Goal: Book appointment/travel/reservation: Book appointment/travel/reservation

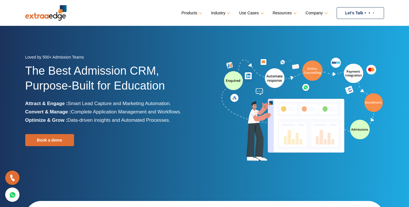
click at [363, 14] on link "Let’s Talk" at bounding box center [360, 13] width 47 height 12
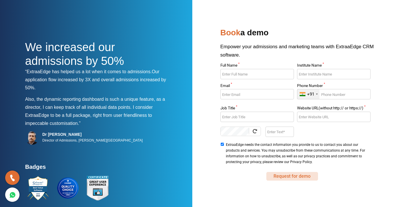
click at [282, 177] on button "Request for demo" at bounding box center [293, 176] width 52 height 9
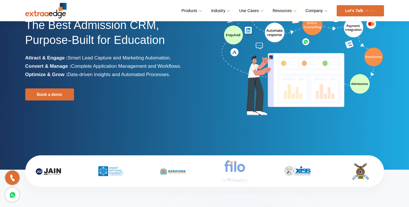
scroll to position [44, 0]
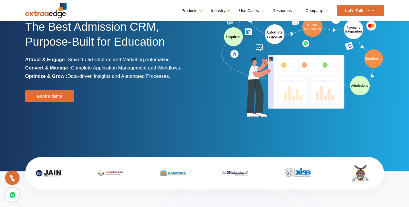
click at [357, 11] on link "Let’s Talk" at bounding box center [360, 10] width 47 height 11
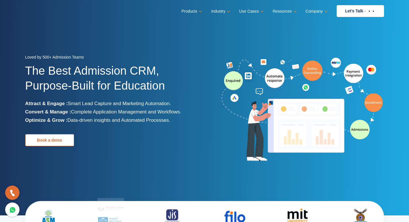
click at [55, 141] on link "Book a demo" at bounding box center [49, 140] width 49 height 12
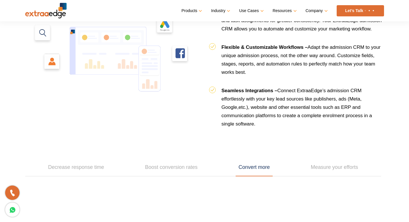
scroll to position [575, 0]
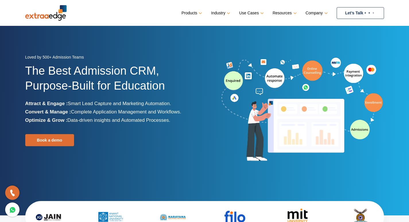
click at [350, 12] on link "Let’s Talk" at bounding box center [360, 13] width 47 height 12
